Goal: Understand process/instructions: Learn how to perform a task or action

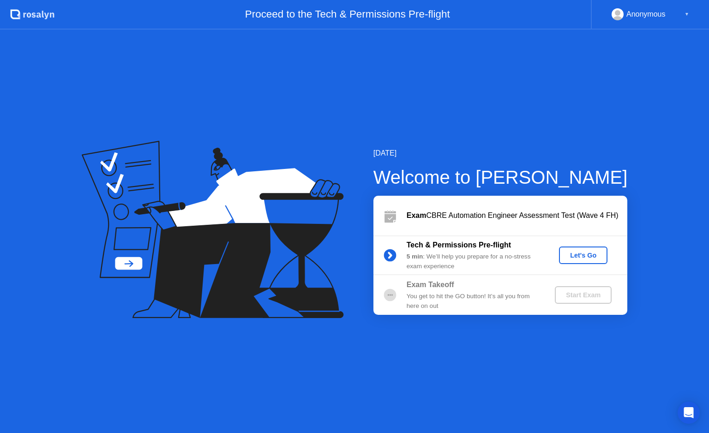
click at [392, 253] on circle at bounding box center [390, 255] width 12 height 12
click at [573, 252] on div "Let's Go" at bounding box center [583, 255] width 41 height 7
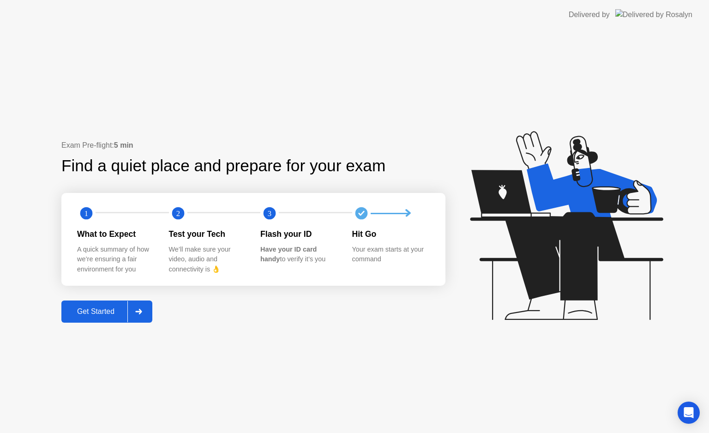
click at [117, 315] on div "Get Started" at bounding box center [95, 311] width 63 height 8
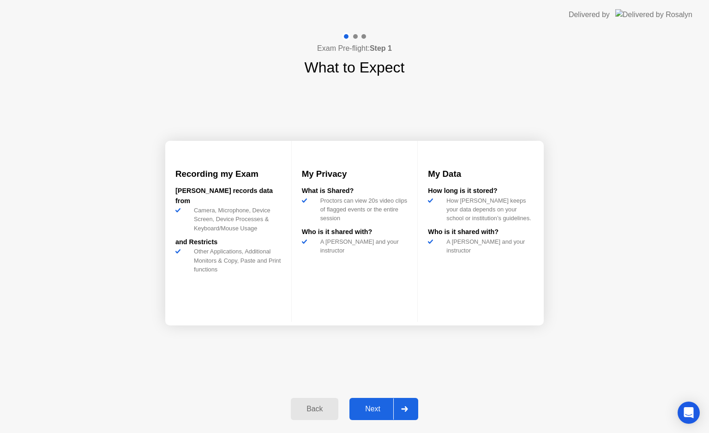
click at [367, 403] on button "Next" at bounding box center [384, 409] width 69 height 22
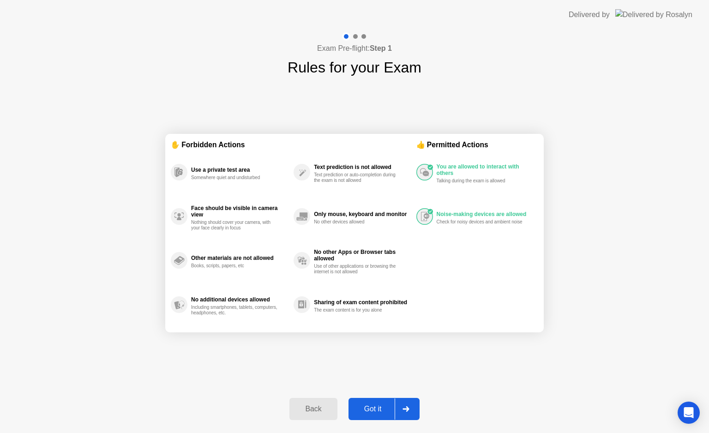
click at [378, 410] on div "Got it" at bounding box center [372, 409] width 43 height 8
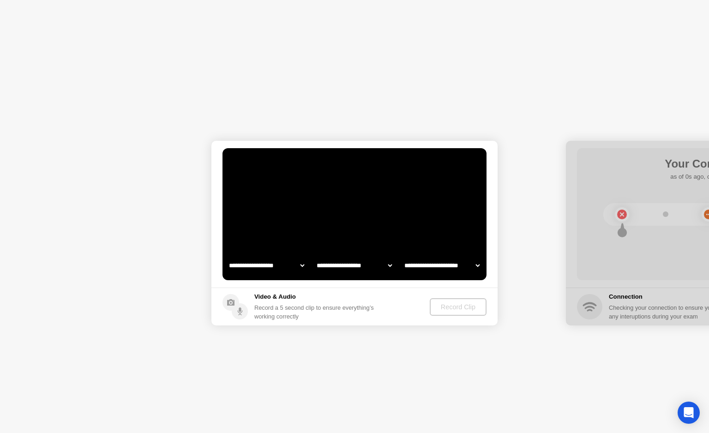
select select "**********"
select select "*******"
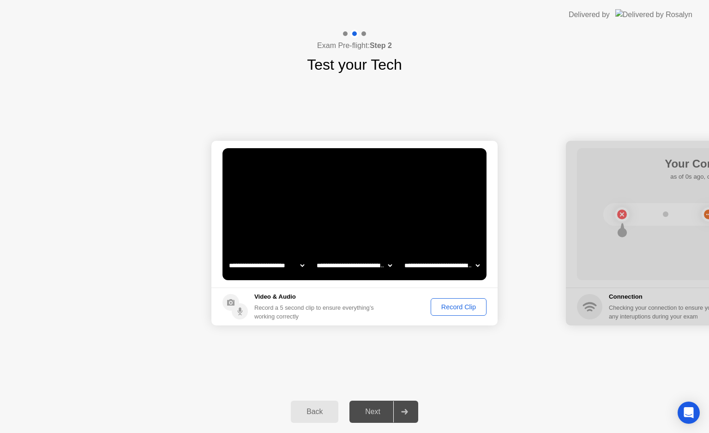
click at [450, 309] on div "Record Clip" at bounding box center [458, 306] width 49 height 7
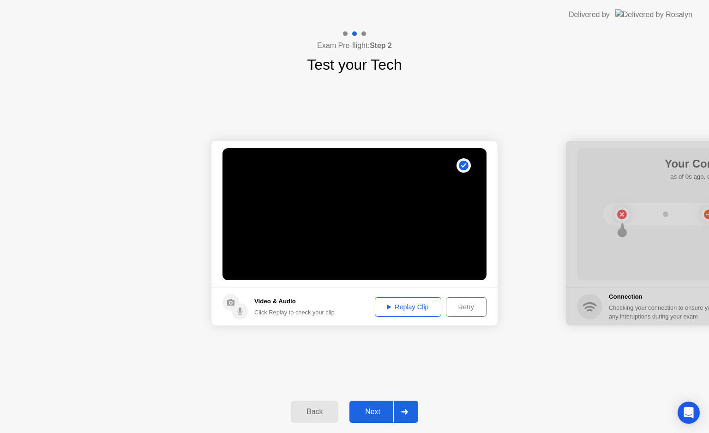
click at [388, 313] on button "Replay Clip" at bounding box center [408, 306] width 66 height 19
click at [385, 405] on button "Next" at bounding box center [384, 412] width 69 height 22
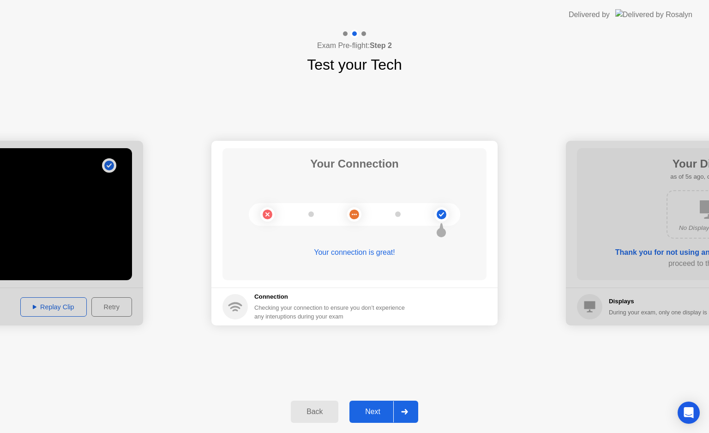
click at [382, 410] on div "Next" at bounding box center [372, 412] width 41 height 8
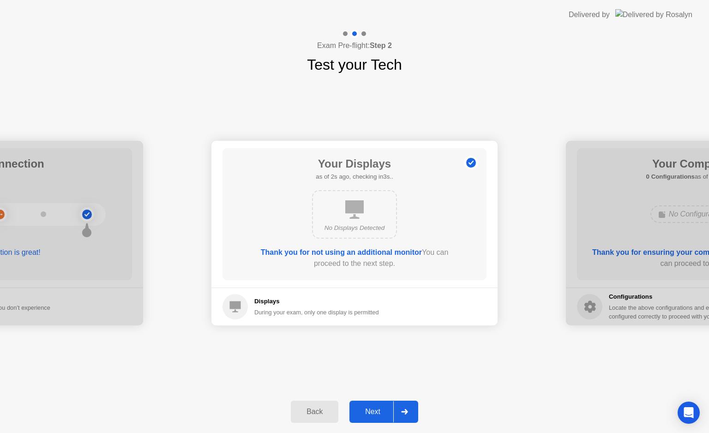
click at [382, 410] on div "Next" at bounding box center [372, 412] width 41 height 8
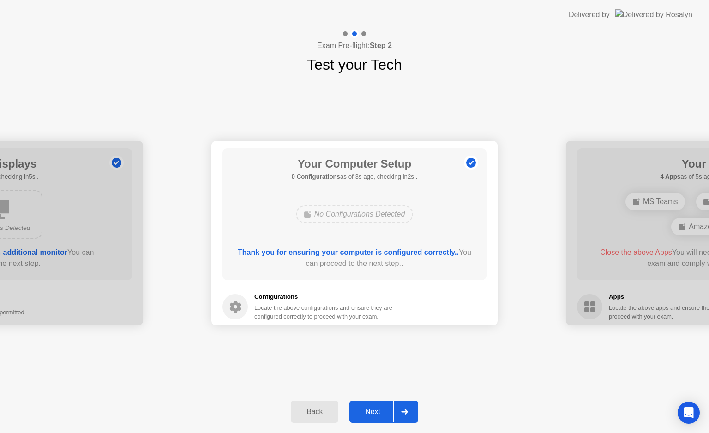
click at [382, 410] on div "Next" at bounding box center [372, 412] width 41 height 8
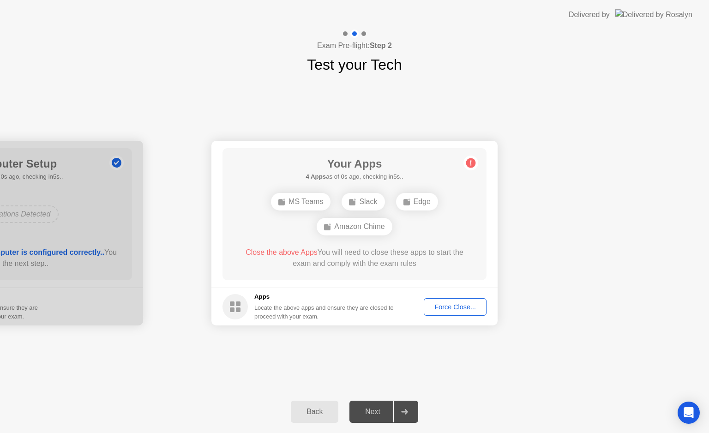
click at [443, 307] on div "Force Close..." at bounding box center [455, 306] width 56 height 7
click at [446, 306] on div "Force Close..." at bounding box center [455, 306] width 56 height 7
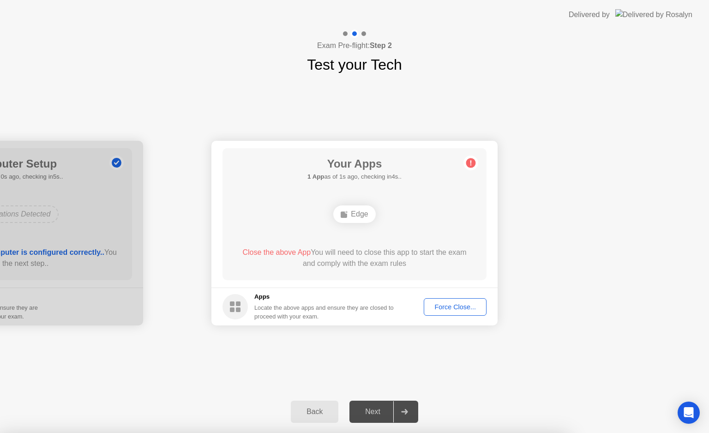
click at [473, 161] on circle at bounding box center [471, 163] width 10 height 10
click at [446, 313] on button "Force Close..." at bounding box center [455, 307] width 63 height 18
click at [380, 408] on div "Next" at bounding box center [372, 412] width 41 height 8
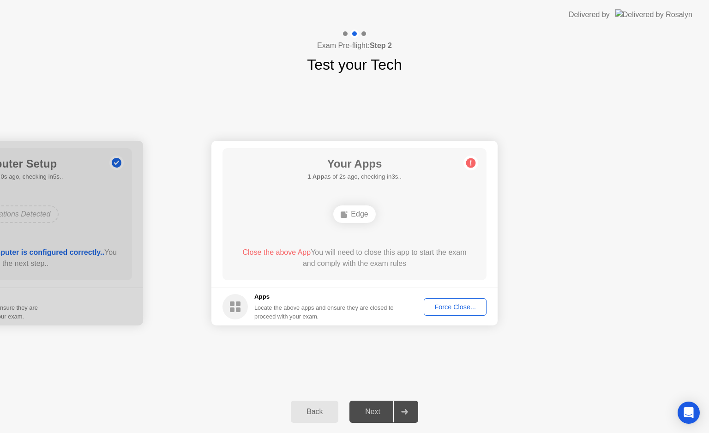
click at [356, 217] on div "Edge" at bounding box center [354, 214] width 42 height 18
click at [370, 221] on div "Edge" at bounding box center [354, 214] width 42 height 18
click at [446, 301] on button "Force Close..." at bounding box center [455, 307] width 63 height 18
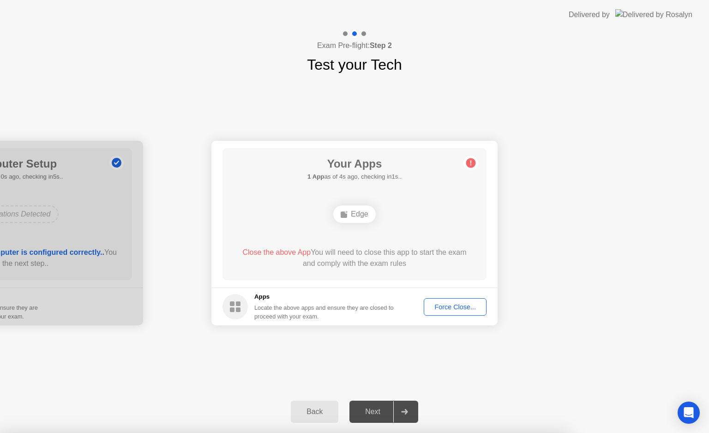
click at [446, 304] on div "Force Close..." at bounding box center [455, 306] width 56 height 7
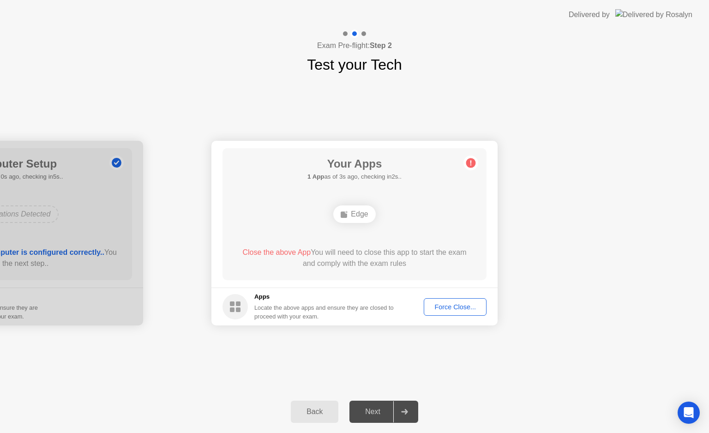
click at [460, 305] on div "Force Close..." at bounding box center [455, 306] width 56 height 7
click at [473, 161] on circle at bounding box center [471, 163] width 10 height 10
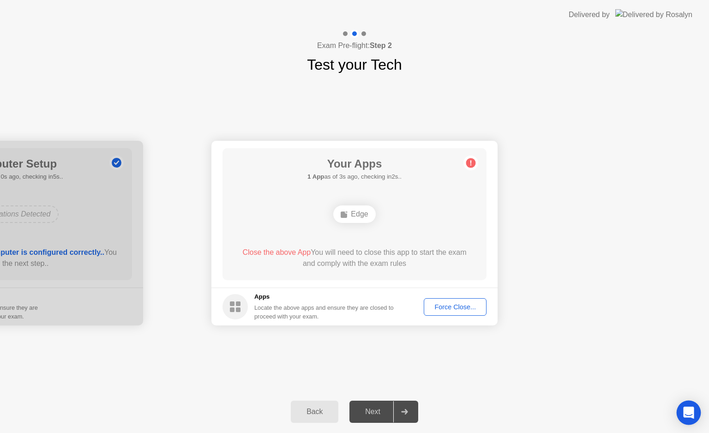
click at [689, 416] on icon "Open Intercom Messenger" at bounding box center [688, 413] width 11 height 12
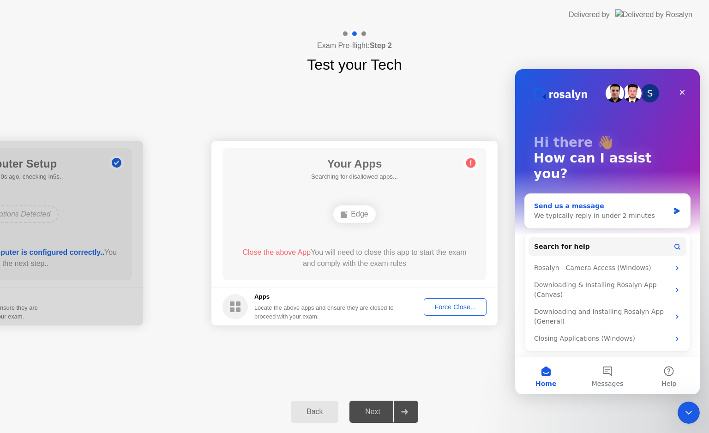
click at [600, 211] on div "We typically reply in under 2 minutes" at bounding box center [601, 216] width 135 height 10
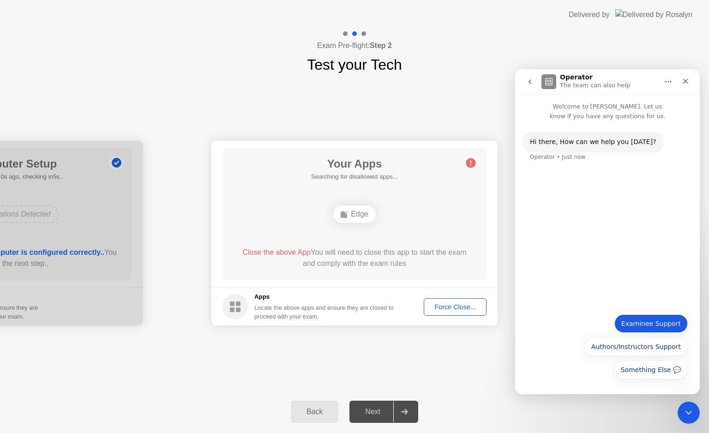
click at [663, 329] on button "Examinee Support" at bounding box center [651, 323] width 73 height 18
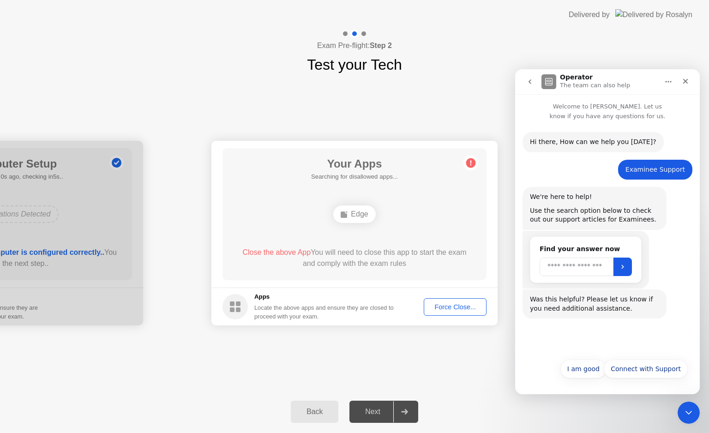
click at [589, 272] on input "Search" at bounding box center [577, 267] width 74 height 18
type input "**********"
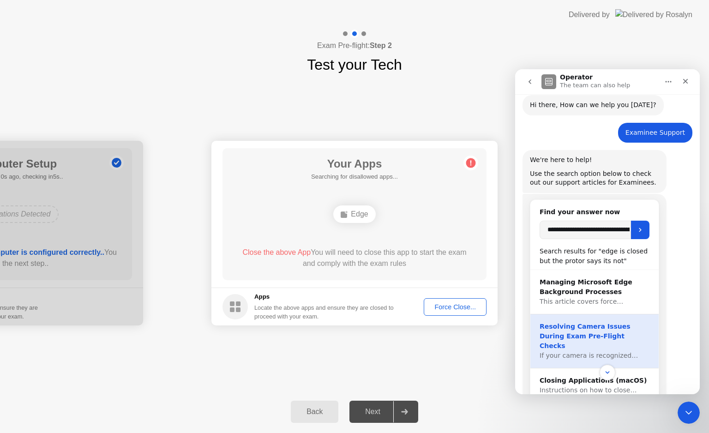
scroll to position [163, 0]
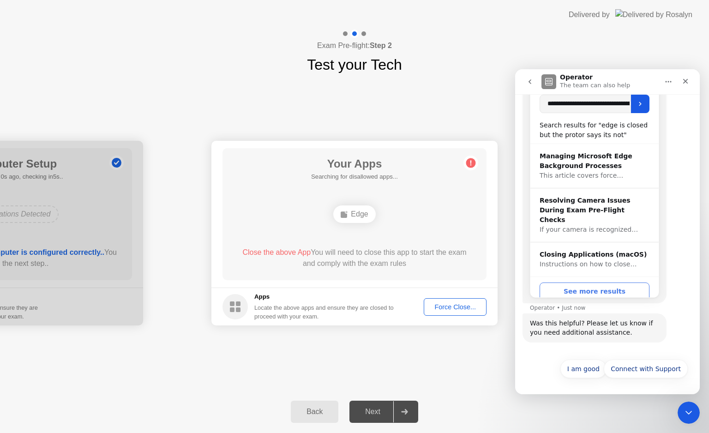
click at [581, 285] on button "See more results" at bounding box center [595, 292] width 110 height 18
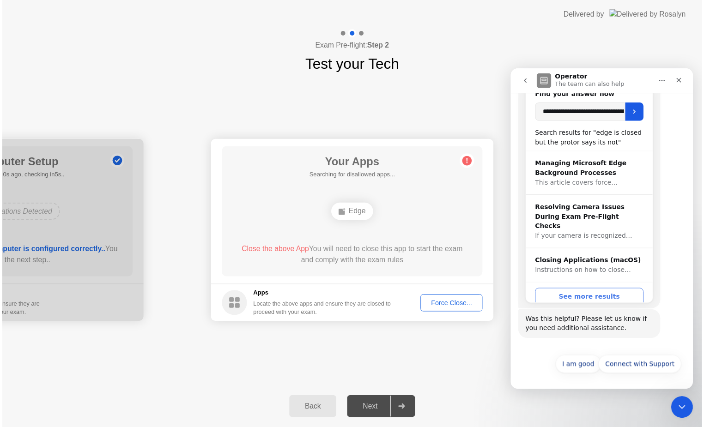
scroll to position [154, 0]
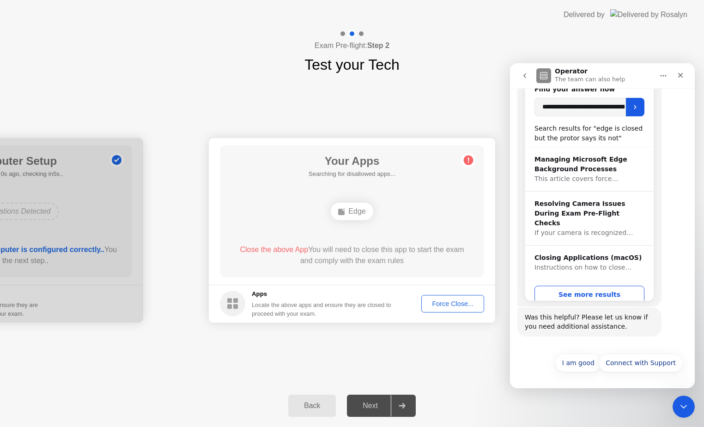
click at [358, 217] on div "Edge" at bounding box center [352, 212] width 42 height 18
click at [452, 307] on div "Force Close..." at bounding box center [452, 303] width 56 height 7
click at [346, 209] on div "Edge" at bounding box center [352, 212] width 42 height 18
click at [681, 73] on icon "Close" at bounding box center [679, 75] width 7 height 7
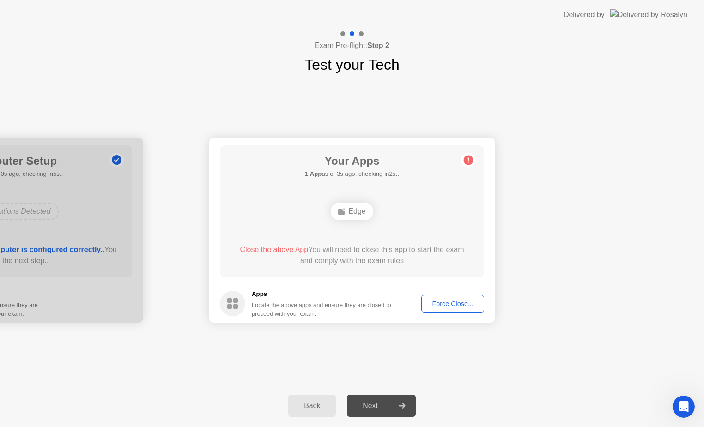
click at [446, 309] on button "Force Close..." at bounding box center [452, 304] width 63 height 18
click at [446, 300] on div "Force Close..." at bounding box center [452, 303] width 56 height 7
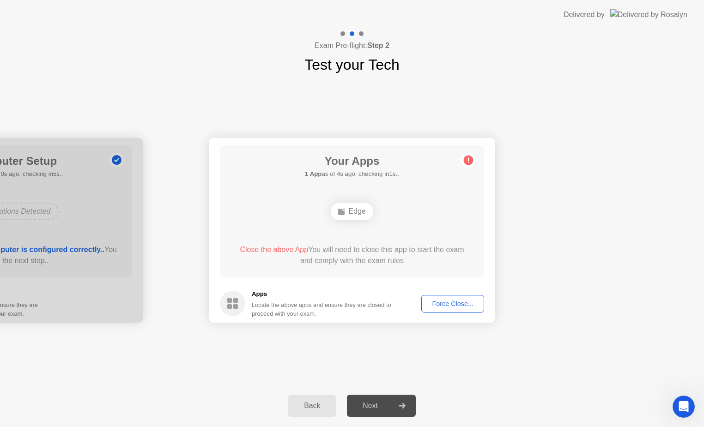
click at [354, 285] on footer "Apps Locate the above apps and ensure they are closed to proceed with your exam…" at bounding box center [352, 304] width 286 height 38
click at [362, 319] on footer "Apps Locate the above apps and ensure they are closed to proceed with your exam…" at bounding box center [352, 304] width 286 height 38
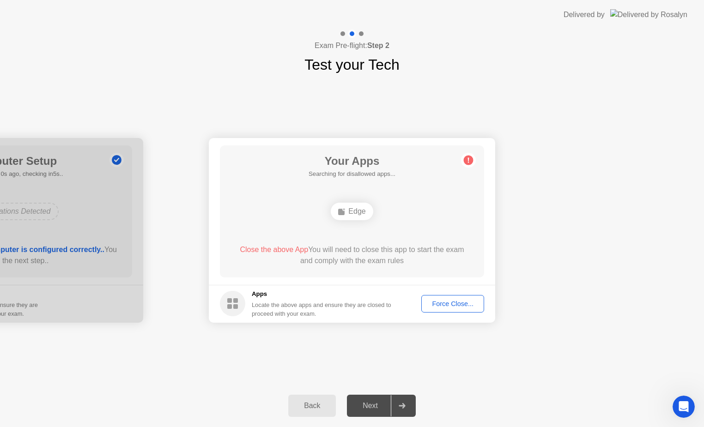
click at [255, 295] on h5 "Apps" at bounding box center [322, 293] width 140 height 9
click at [235, 303] on circle at bounding box center [232, 303] width 25 height 25
click at [236, 303] on rect at bounding box center [235, 300] width 5 height 5
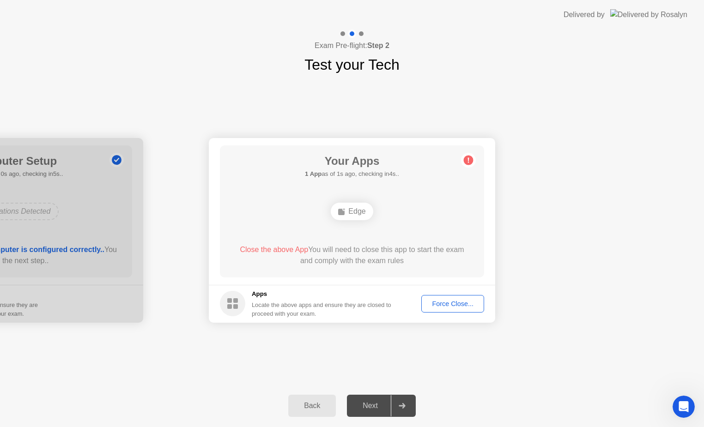
click at [236, 303] on rect at bounding box center [235, 300] width 5 height 5
click at [350, 210] on div "Edge" at bounding box center [352, 212] width 42 height 18
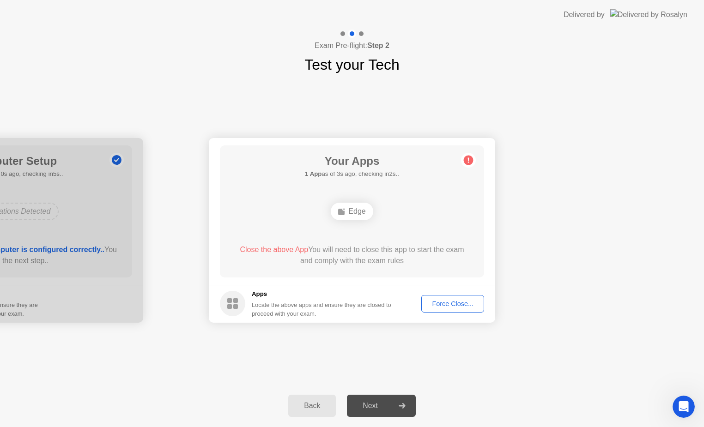
click at [350, 210] on div "Edge" at bounding box center [352, 212] width 42 height 18
click at [473, 158] on icon at bounding box center [468, 160] width 15 height 15
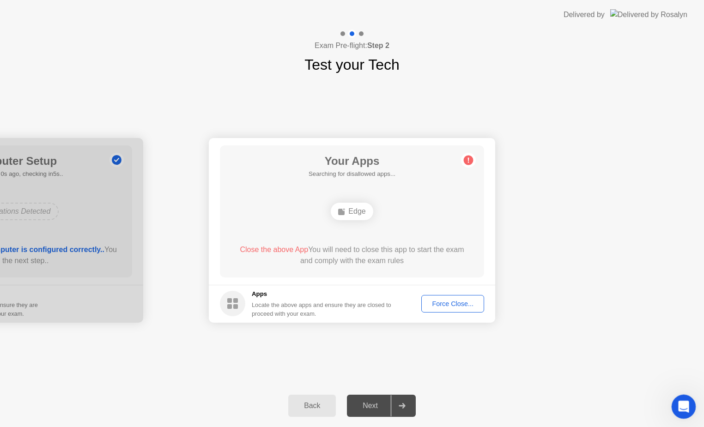
click at [687, 401] on div "Open Intercom Messenger" at bounding box center [682, 405] width 30 height 30
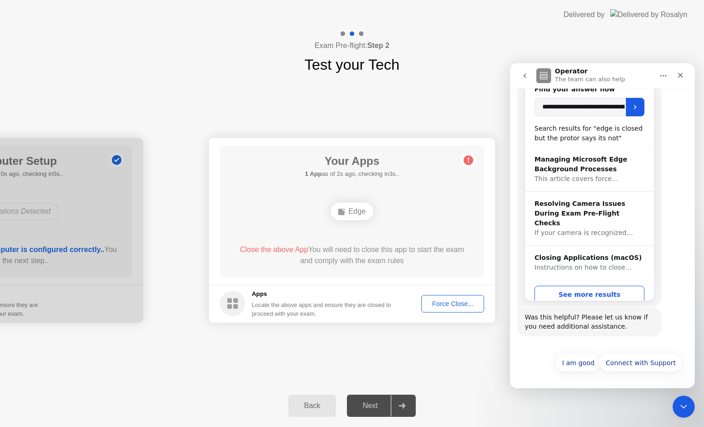
click at [482, 352] on div "**********" at bounding box center [352, 230] width 704 height 309
click at [472, 300] on div "Force Close..." at bounding box center [452, 303] width 56 height 7
click at [680, 72] on icon "Close" at bounding box center [679, 75] width 7 height 7
